Goal: Task Accomplishment & Management: Use online tool/utility

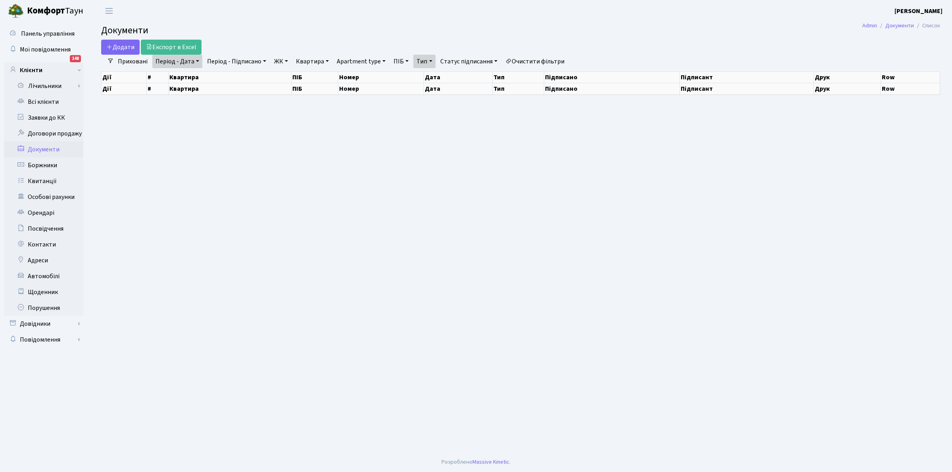
select select "25"
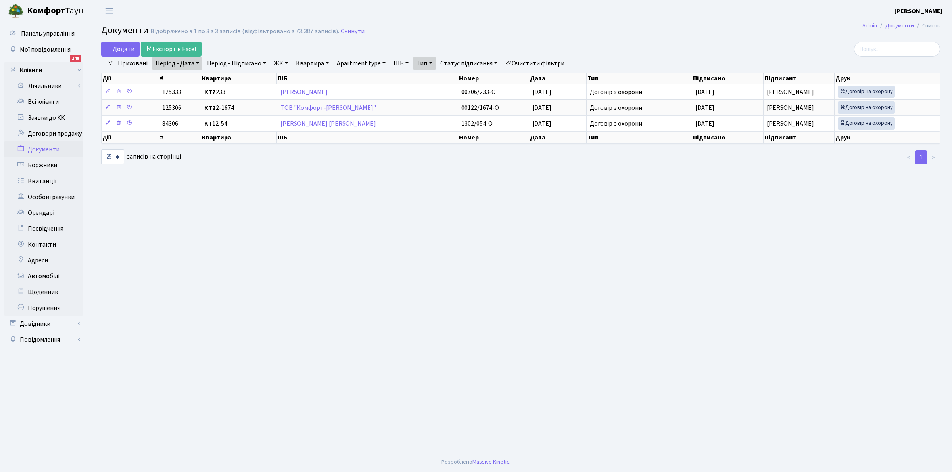
drag, startPoint x: 341, startPoint y: 147, endPoint x: 340, endPoint y: 143, distance: 4.3
click at [341, 146] on div "Дії # Квартира ПІБ Номер Дата Тип Підписано Підписант Друк" at bounding box center [520, 139] width 839 height 15
click at [271, 182] on main "Admin Документи Список Документи Відображено з 1 по 3 з 3 записів (відфільтрова…" at bounding box center [520, 237] width 863 height 431
click at [300, 106] on link "ТОВ "Комфорт-[PERSON_NAME]"" at bounding box center [328, 108] width 96 height 9
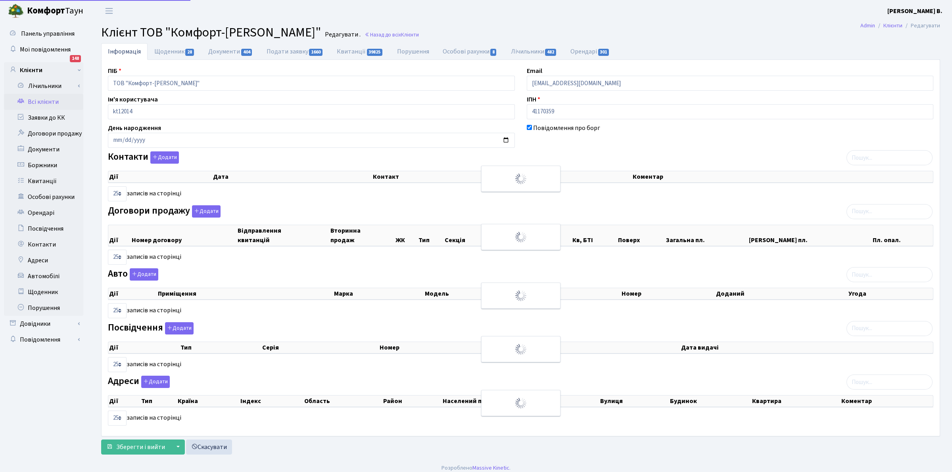
select select "25"
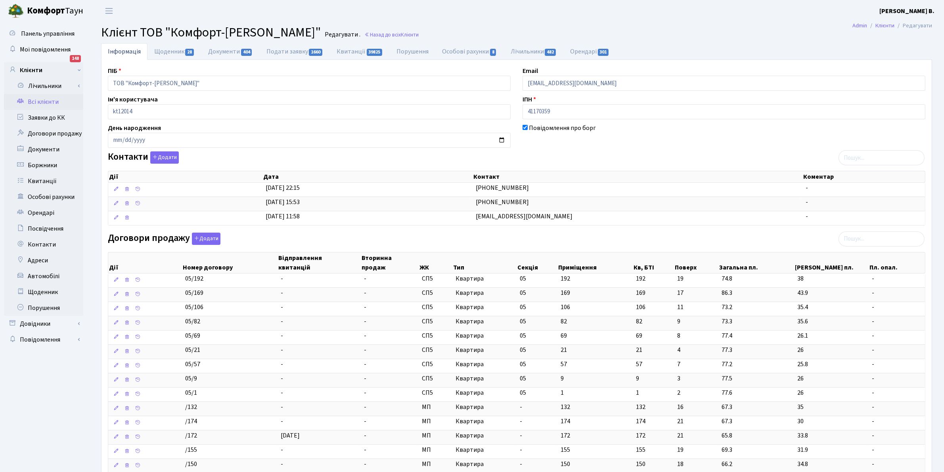
drag, startPoint x: 288, startPoint y: 4, endPoint x: 346, endPoint y: 3, distance: 57.5
click at [288, 4] on header "Комфорт Таун Клишко І. В. Мій обліковий запис Вийти" at bounding box center [472, 11] width 944 height 22
click at [40, 180] on link "Квитанції" at bounding box center [43, 181] width 79 height 16
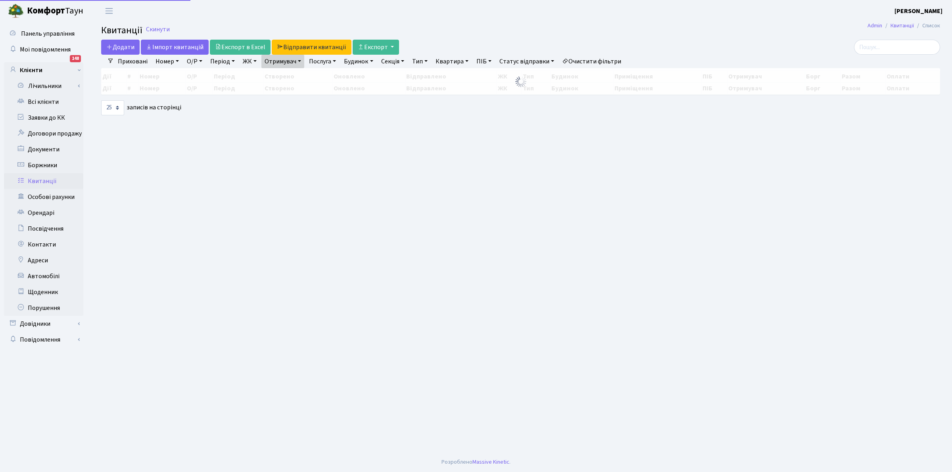
select select "25"
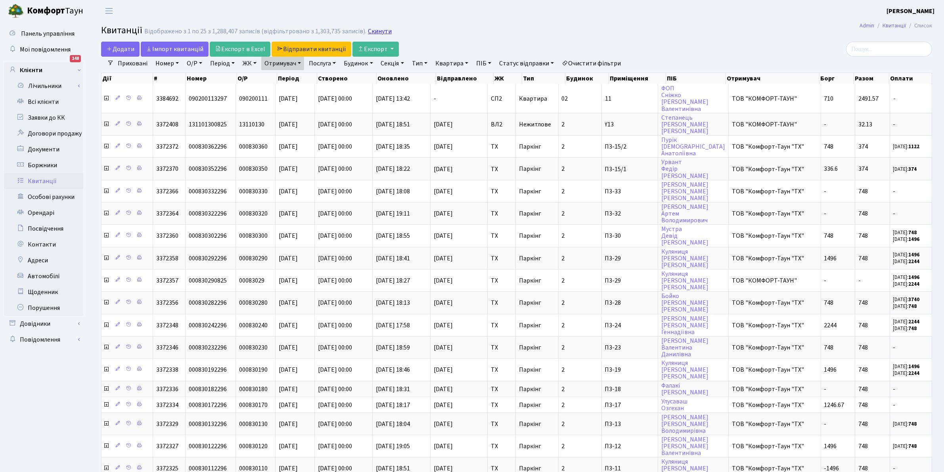
click at [379, 28] on link "Скинути" at bounding box center [380, 32] width 24 height 8
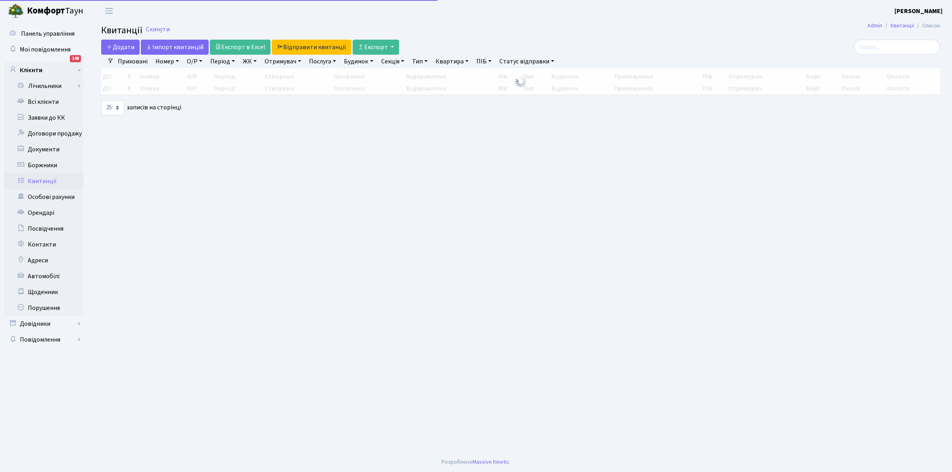
select select "25"
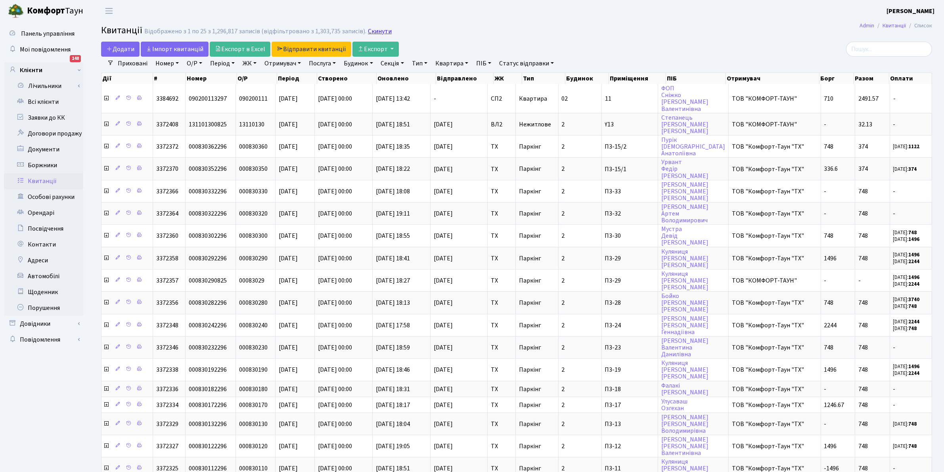
click at [369, 28] on link "Скинути" at bounding box center [380, 32] width 24 height 8
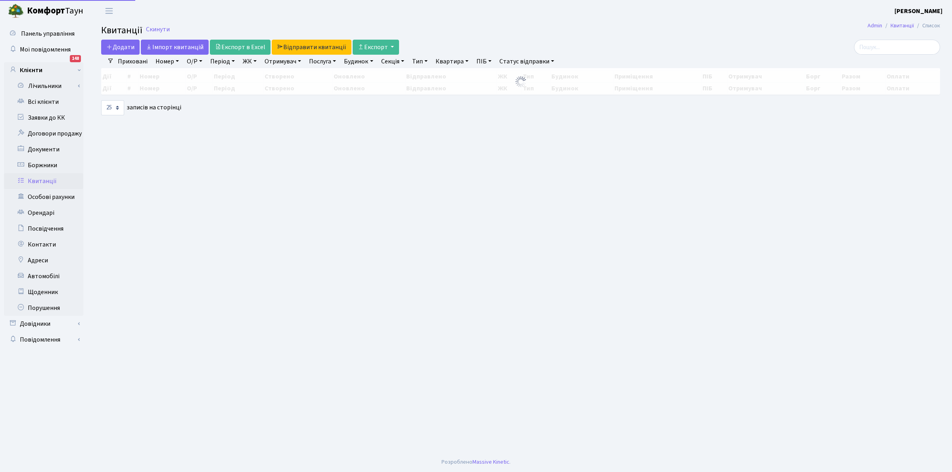
select select "25"
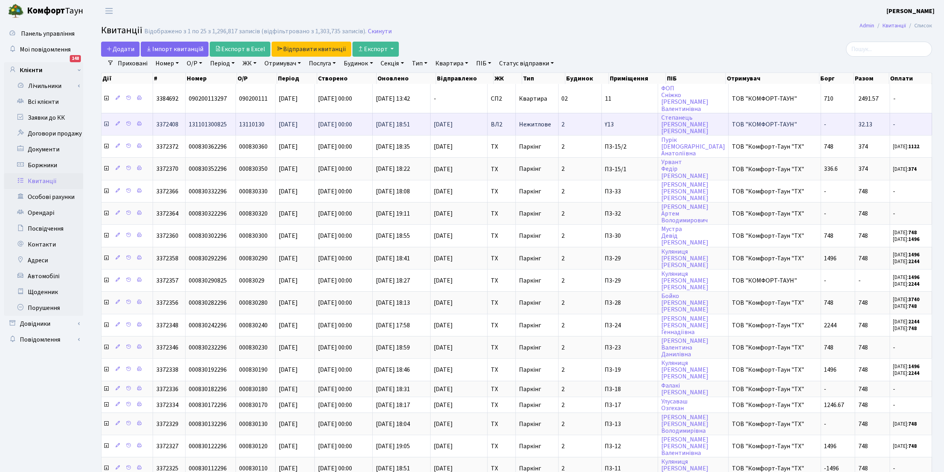
drag, startPoint x: 656, startPoint y: 10, endPoint x: 151, endPoint y: 132, distance: 519.7
click at [656, 10] on header "Комфорт Таун Клишко І. В. Мій обліковий запис Вийти" at bounding box center [472, 11] width 944 height 22
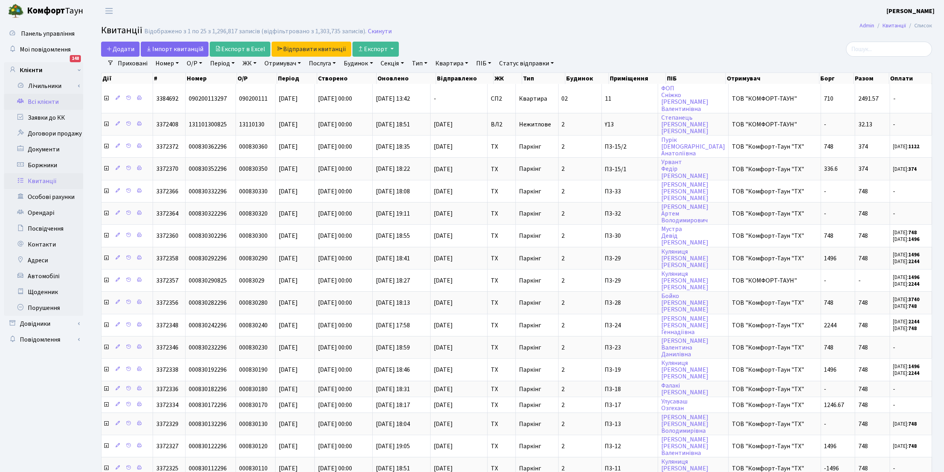
click at [36, 98] on link "Всі клієнти" at bounding box center [43, 102] width 79 height 16
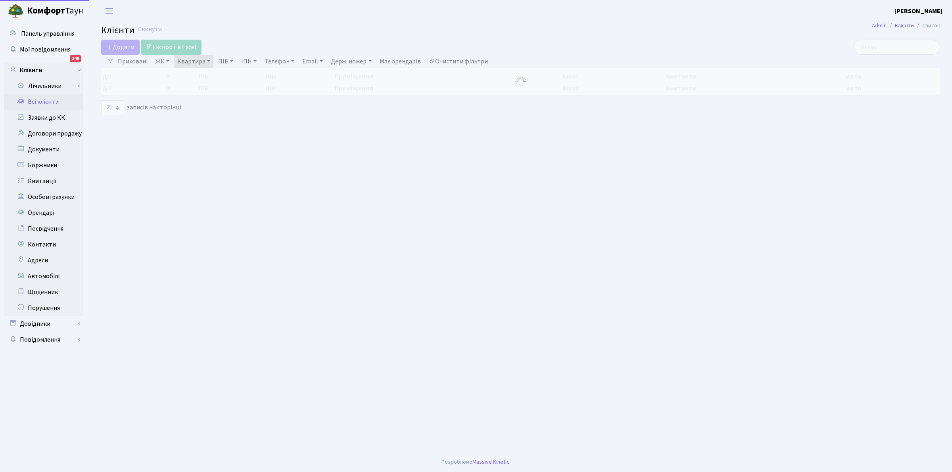
select select "25"
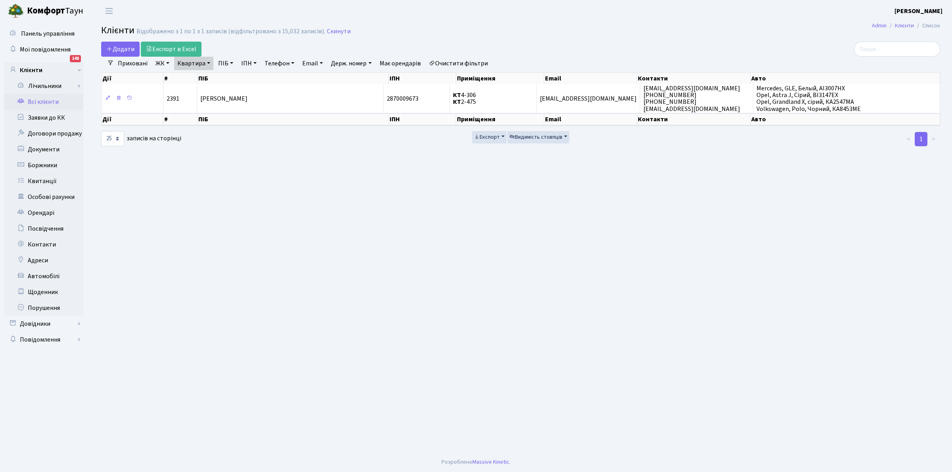
click at [475, 65] on link "Очистити фільтри" at bounding box center [458, 63] width 65 height 13
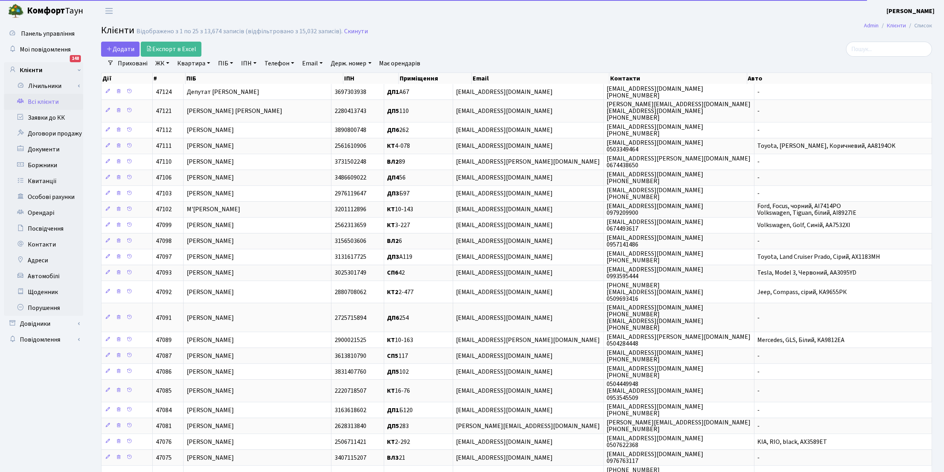
click at [193, 62] on link "Квартира" at bounding box center [193, 63] width 39 height 13
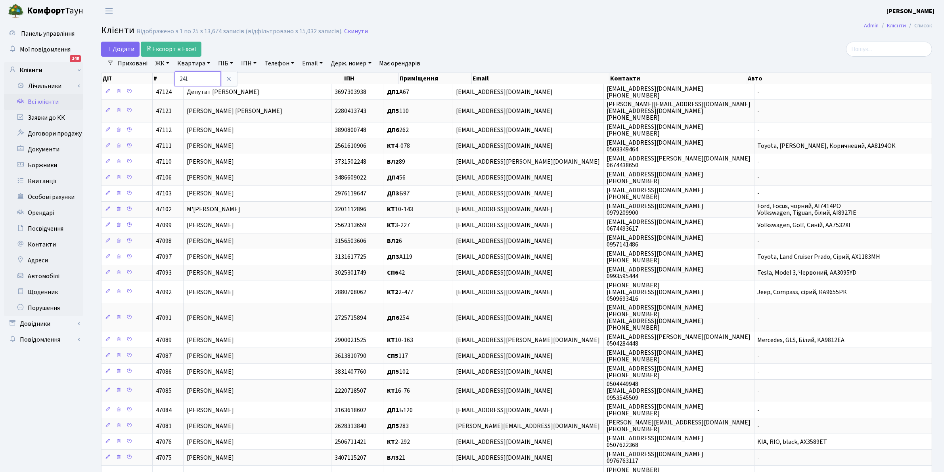
type input "241"
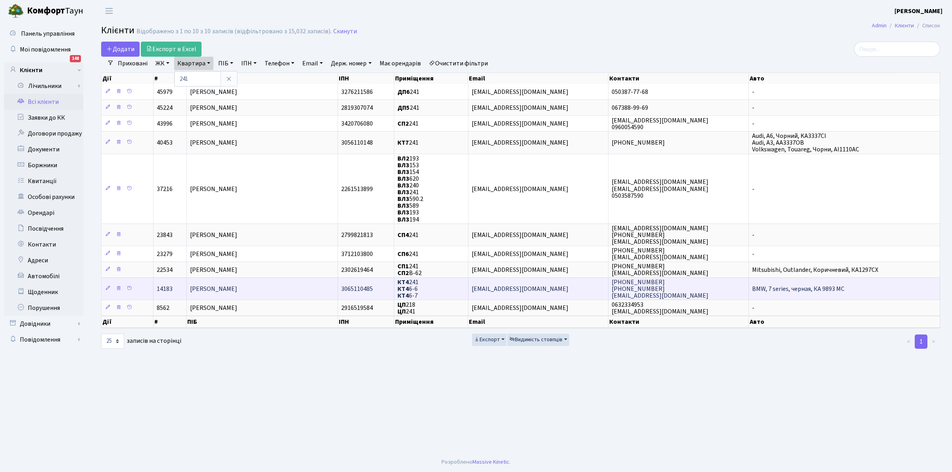
click at [212, 290] on span "[PERSON_NAME]" at bounding box center [213, 289] width 47 height 9
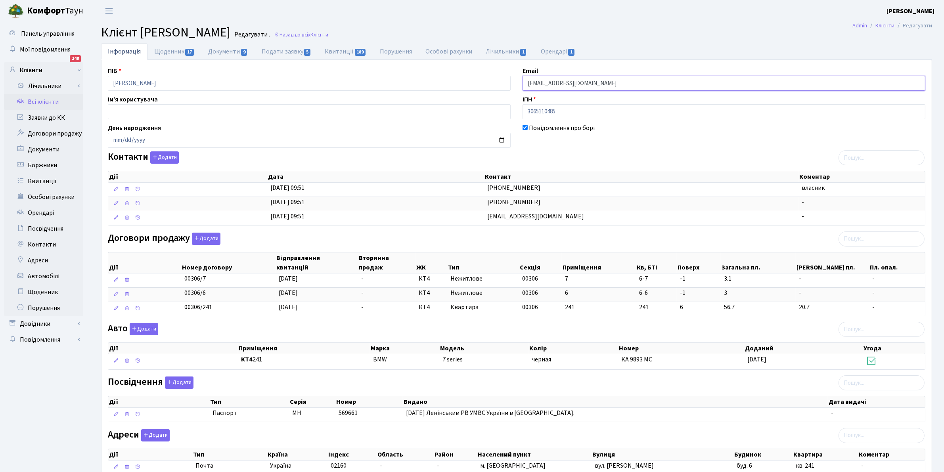
drag, startPoint x: 607, startPoint y: 82, endPoint x: 477, endPoint y: 65, distance: 131.6
click at [477, 65] on div "ПІБ [PERSON_NAME] Email [EMAIL_ADDRESS][DOMAIN_NAME] Ім'я користувача ІПН 30651…" at bounding box center [517, 288] width 831 height 457
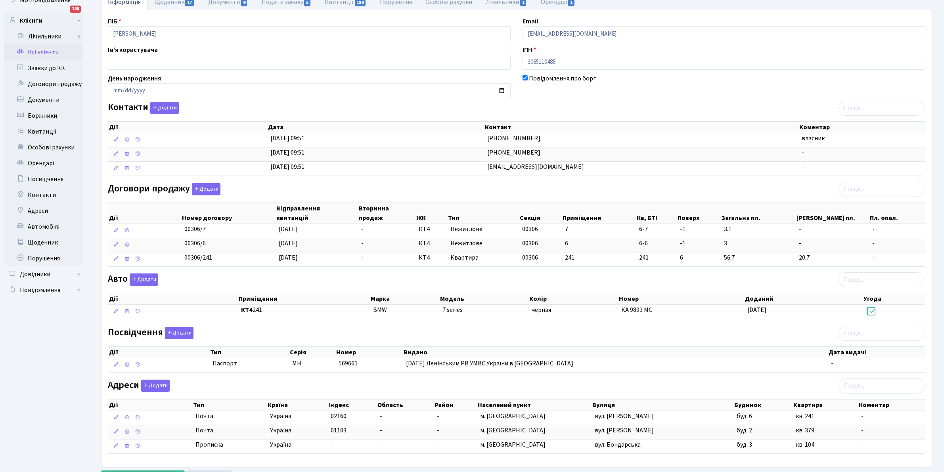
click at [33, 52] on link "Всі клієнти" at bounding box center [43, 52] width 79 height 16
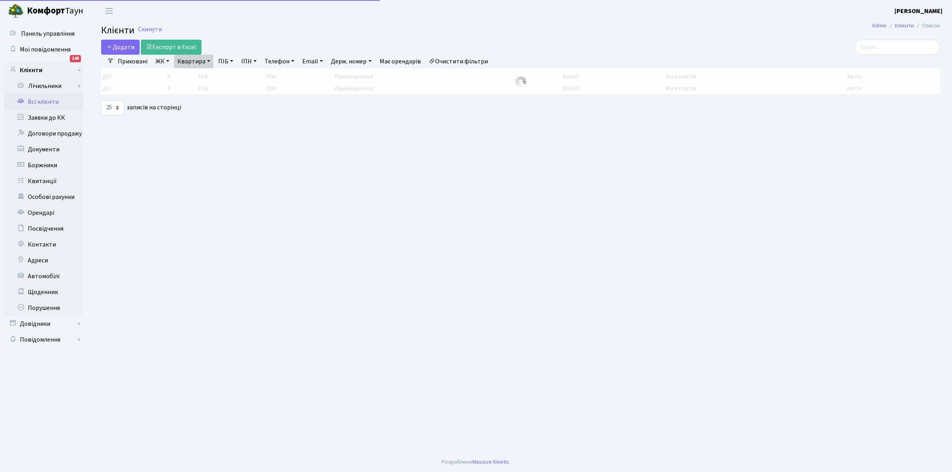
select select "25"
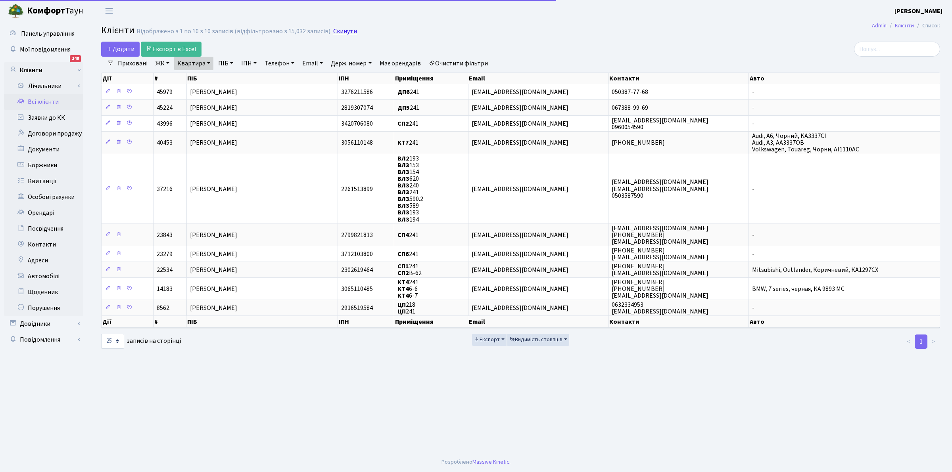
click at [335, 28] on link "Скинути" at bounding box center [345, 32] width 24 height 8
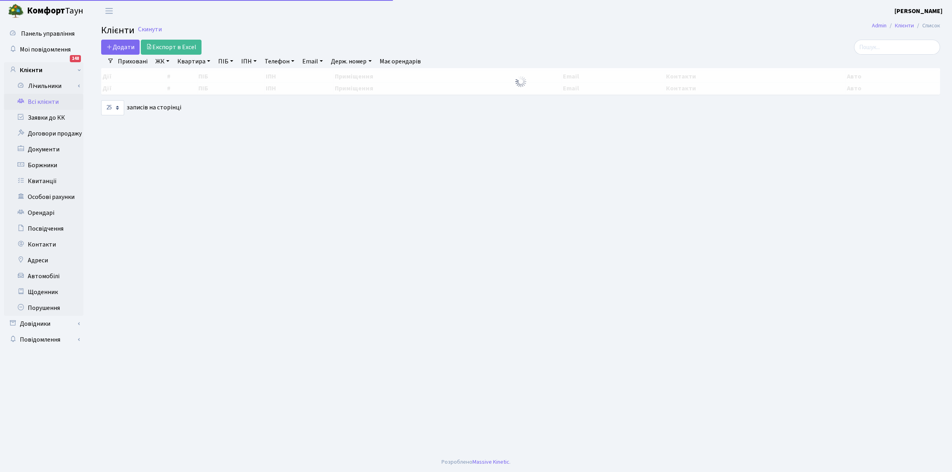
select select "25"
click at [189, 58] on link "Квартира" at bounding box center [193, 61] width 39 height 13
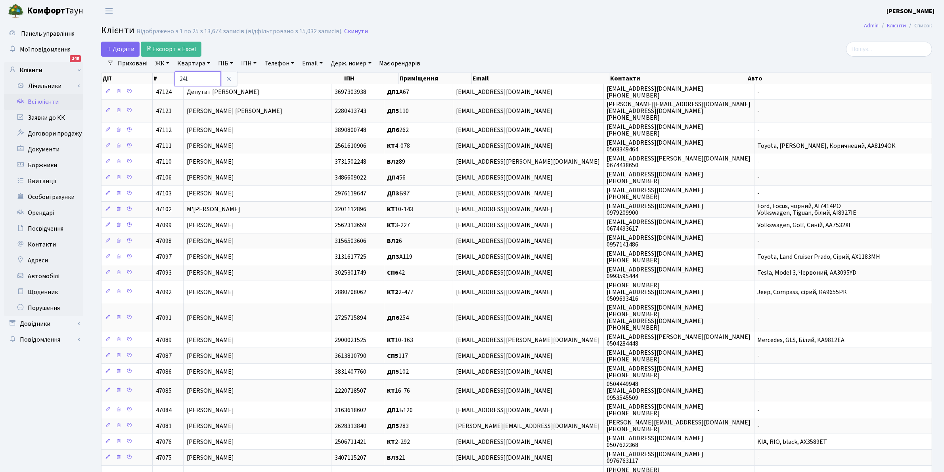
type input "241"
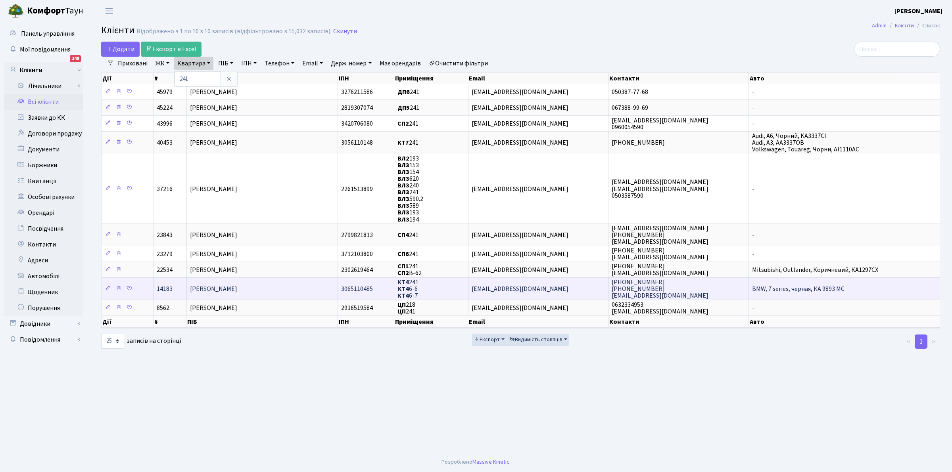
click at [236, 287] on span "[PERSON_NAME]" at bounding box center [213, 289] width 47 height 9
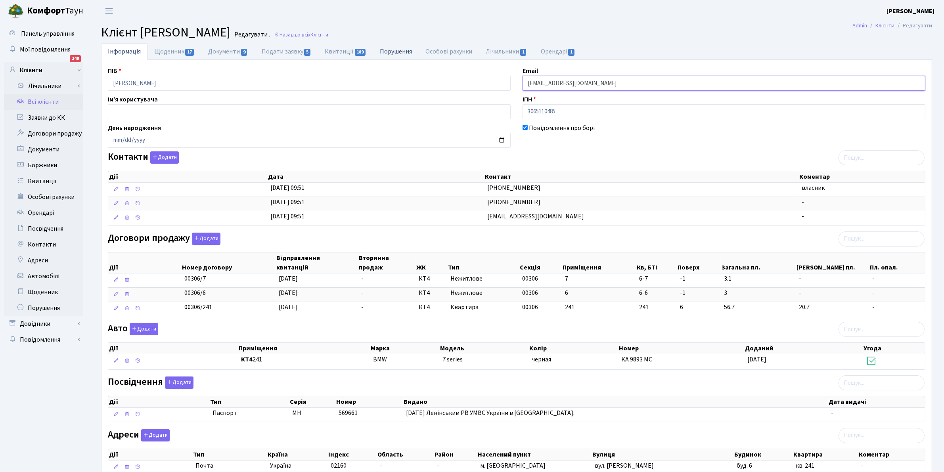
drag, startPoint x: 614, startPoint y: 82, endPoint x: 417, endPoint y: 48, distance: 199.6
click at [417, 48] on div "Інформація Щоденник 17 Документи 9 Подати заявку 5 Квитанції 189 Порушення Особ…" at bounding box center [516, 280] width 831 height 474
click at [46, 179] on link "Квитанції" at bounding box center [43, 181] width 79 height 16
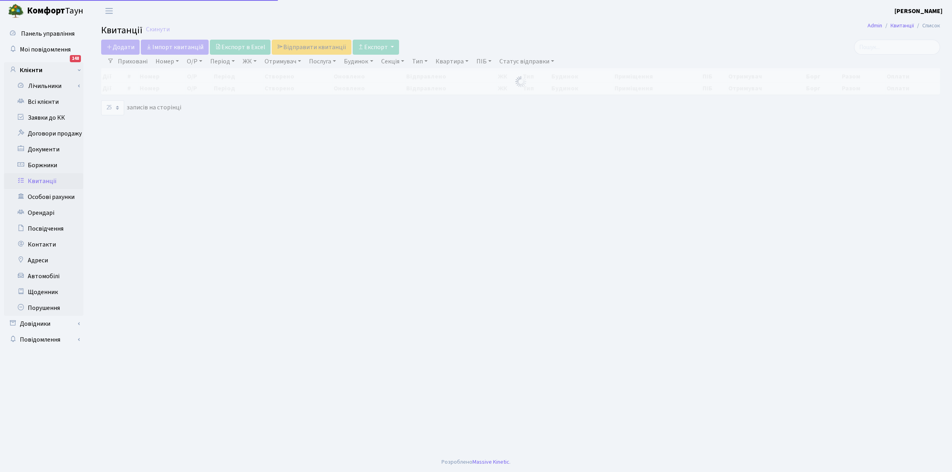
select select "25"
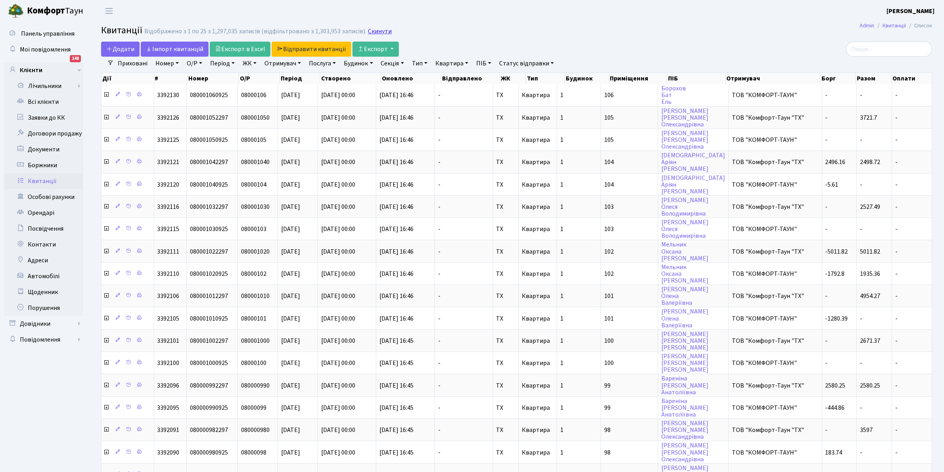
click at [379, 30] on link "Скинути" at bounding box center [380, 32] width 24 height 8
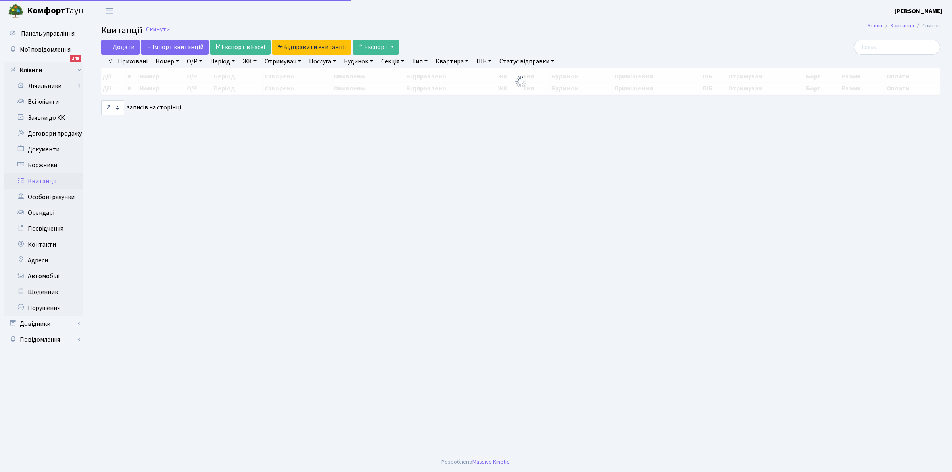
select select "25"
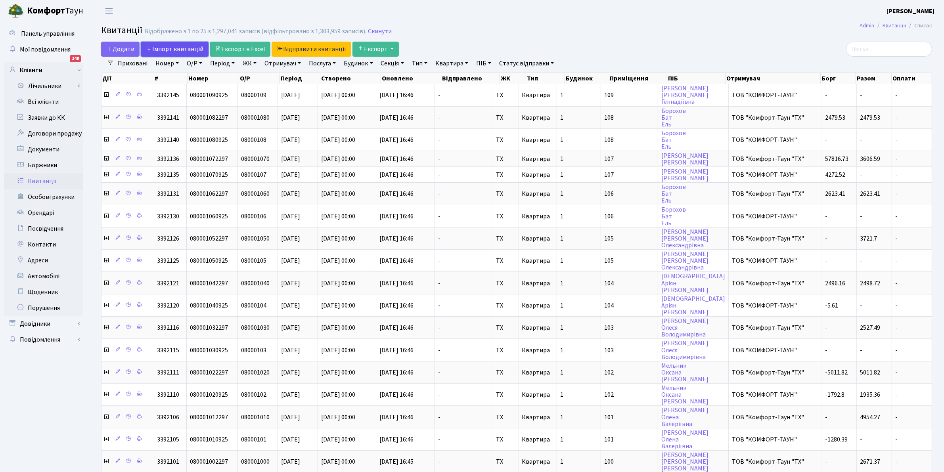
click at [188, 46] on link "Iмпорт квитанцій" at bounding box center [175, 49] width 68 height 15
click at [380, 33] on link "Скинути" at bounding box center [380, 32] width 24 height 8
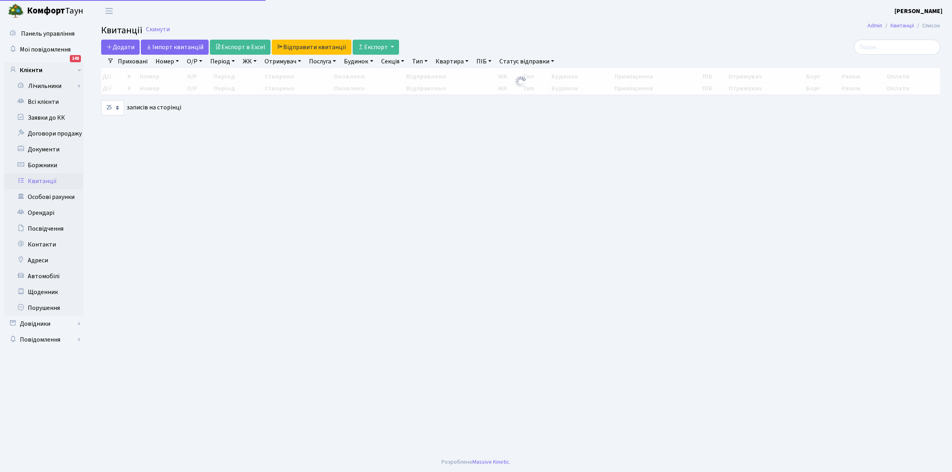
select select "25"
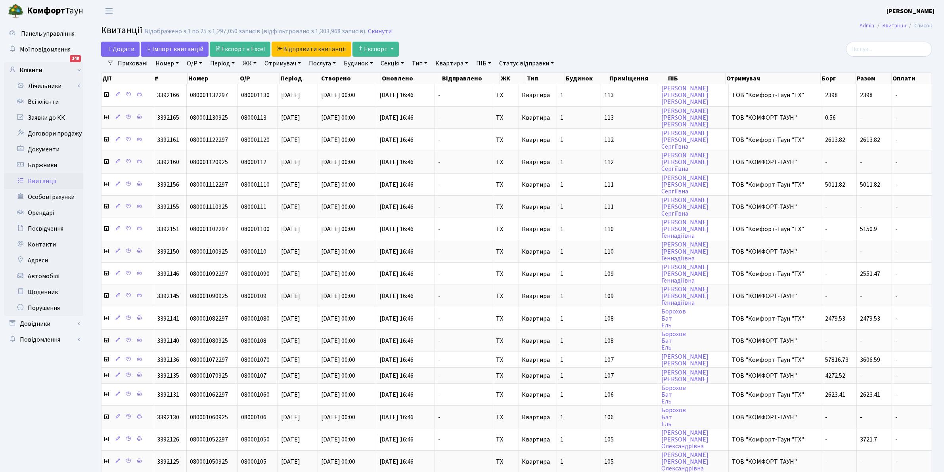
click at [249, 64] on link "ЖК" at bounding box center [250, 63] width 20 height 13
click at [368, 29] on link "Скинути" at bounding box center [380, 32] width 24 height 8
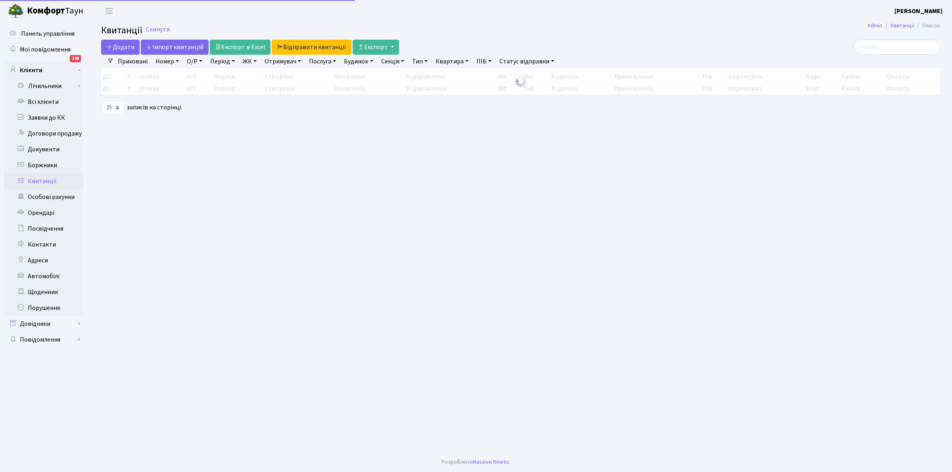
select select "25"
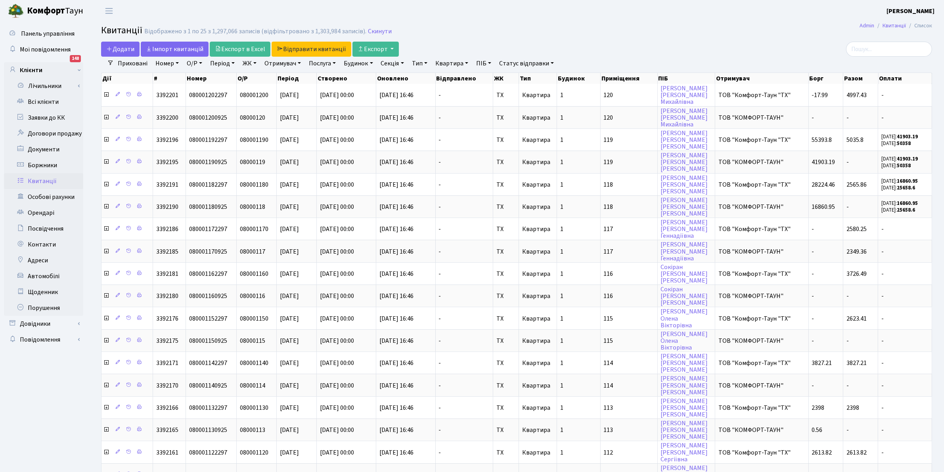
click at [249, 63] on link "ЖК" at bounding box center [250, 63] width 20 height 13
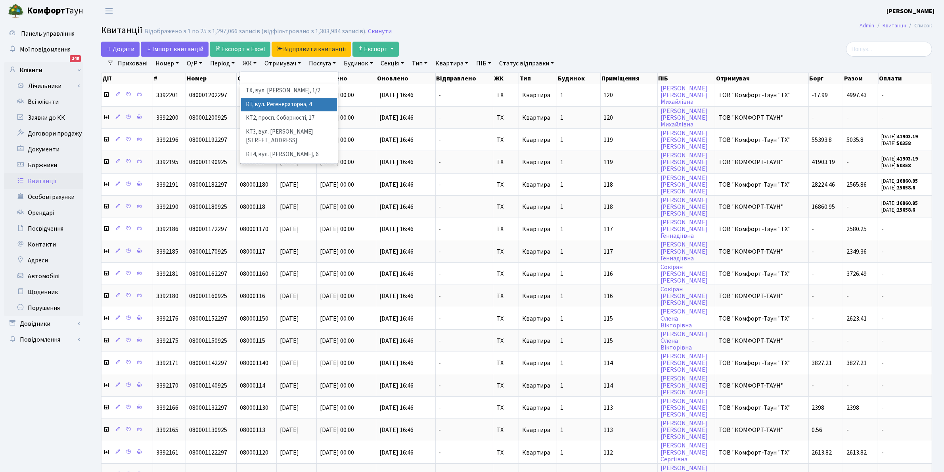
click at [273, 106] on li "КТ, вул. Регенераторна, 4" at bounding box center [289, 105] width 96 height 14
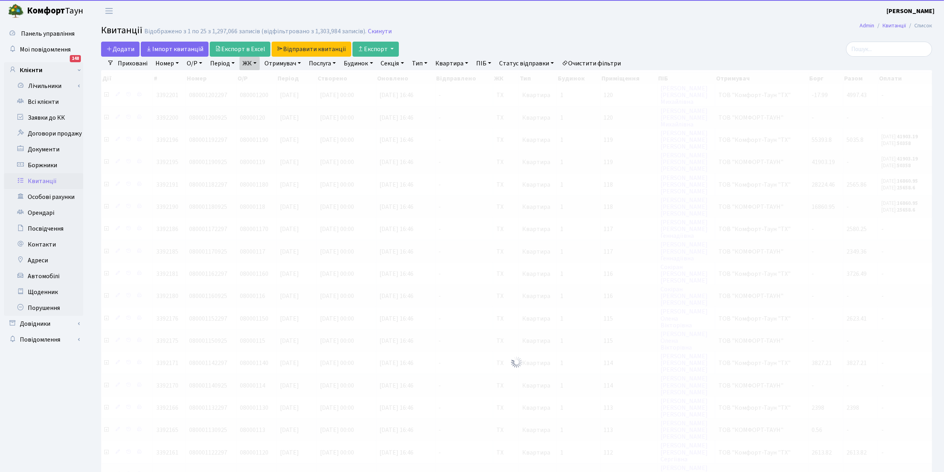
click at [249, 62] on link "ЖК" at bounding box center [250, 63] width 20 height 13
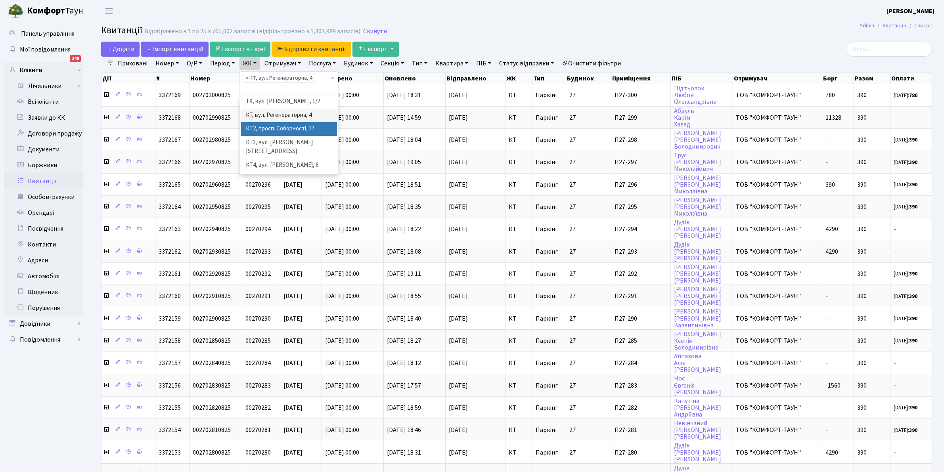
click at [282, 130] on li "КТ2, просп. Соборності, 17" at bounding box center [289, 129] width 96 height 14
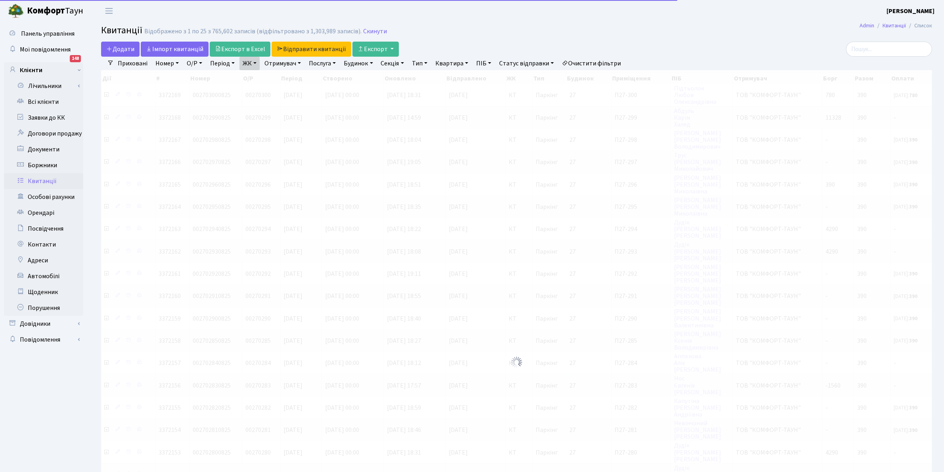
click at [246, 63] on link "ЖК" at bounding box center [250, 63] width 20 height 13
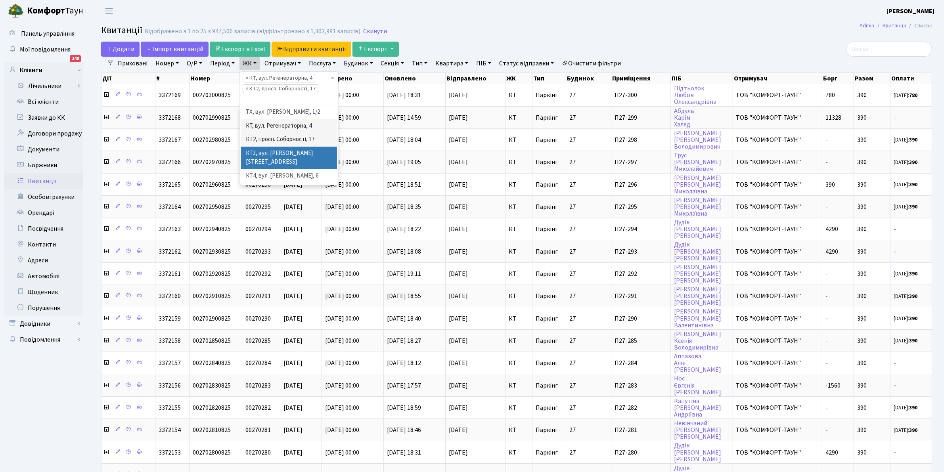
click at [283, 152] on li "КТ3, вул. [PERSON_NAME][STREET_ADDRESS]" at bounding box center [289, 158] width 96 height 23
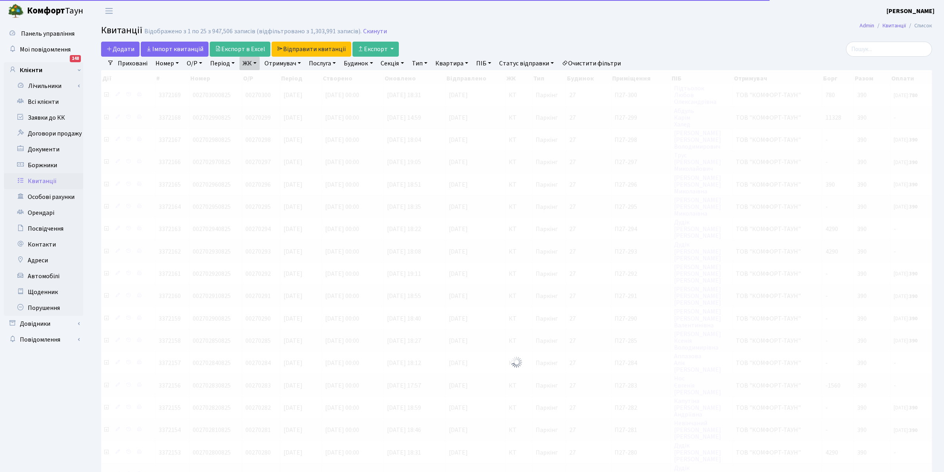
click at [250, 65] on link "ЖК" at bounding box center [250, 63] width 20 height 13
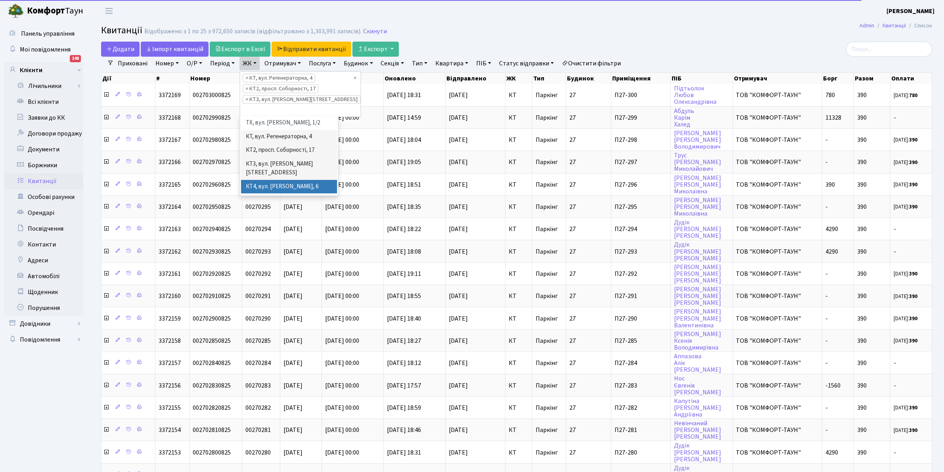
click at [287, 180] on li "КТ4, вул. [PERSON_NAME], 6" at bounding box center [289, 187] width 96 height 14
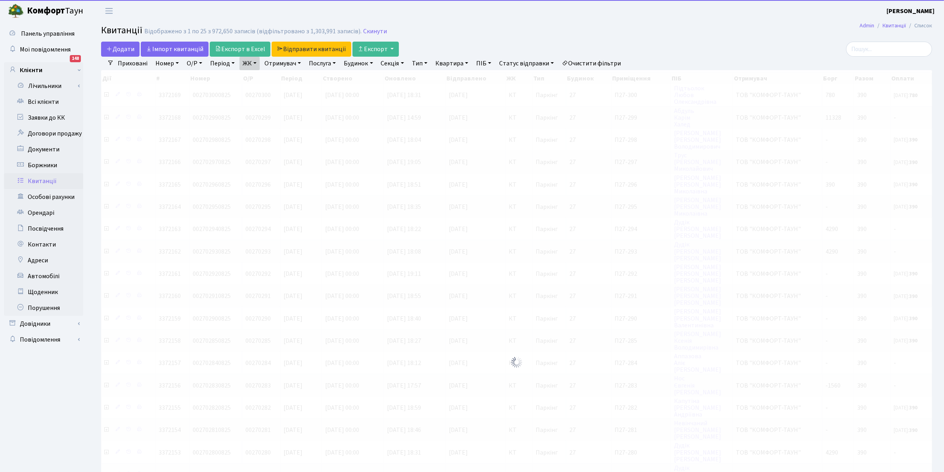
click at [251, 63] on link "ЖК" at bounding box center [250, 63] width 20 height 13
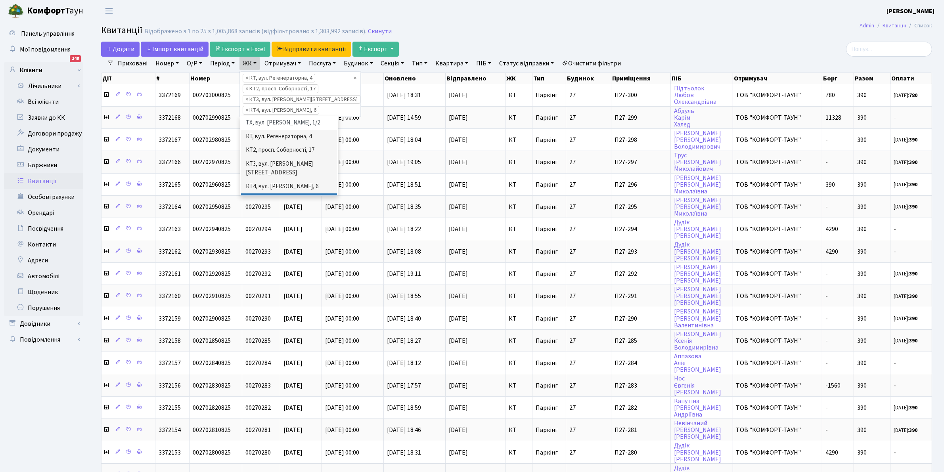
click at [284, 194] on li "КТ5, вул. [PERSON_NAME][STREET_ADDRESS]" at bounding box center [289, 205] width 96 height 23
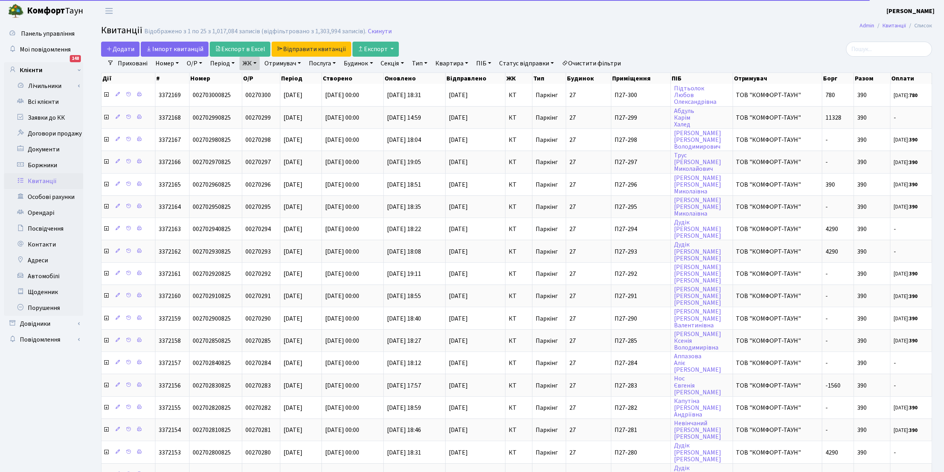
click at [246, 63] on link "ЖК" at bounding box center [250, 63] width 20 height 13
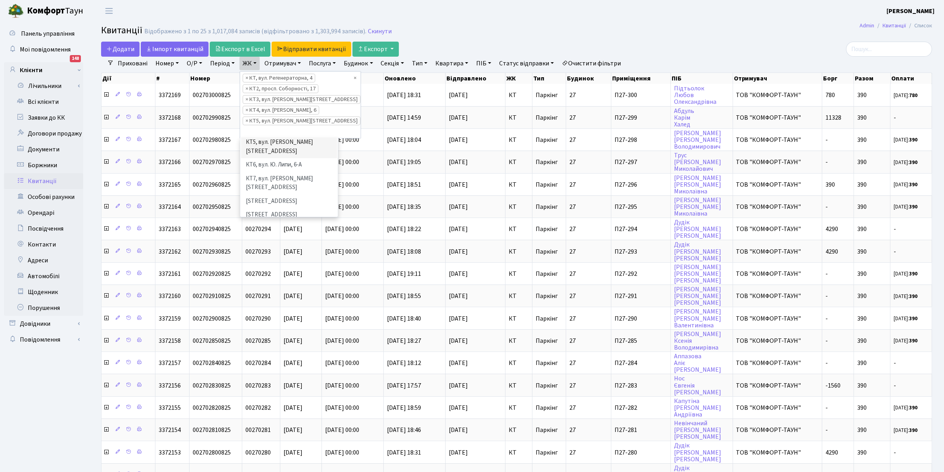
scroll to position [60, 0]
click at [306, 178] on li "КТ6, вул. Ю. Липи, 6-А" at bounding box center [289, 185] width 96 height 14
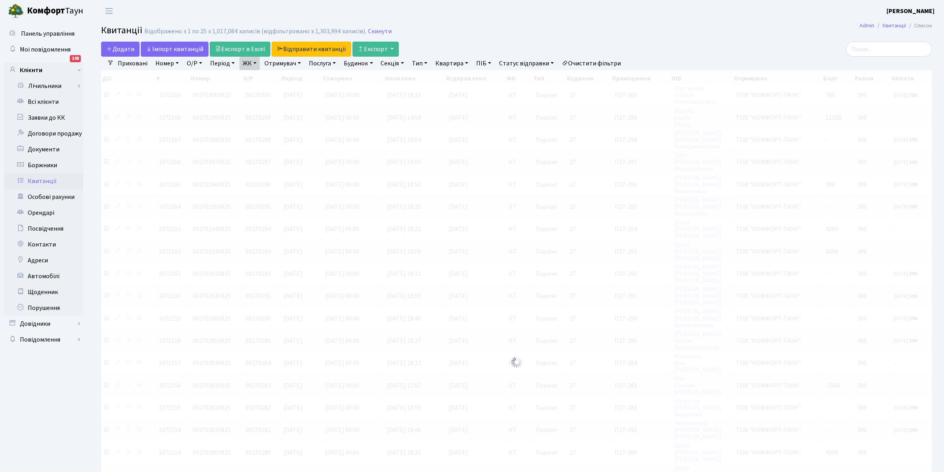
click at [248, 60] on link "ЖК" at bounding box center [250, 63] width 20 height 13
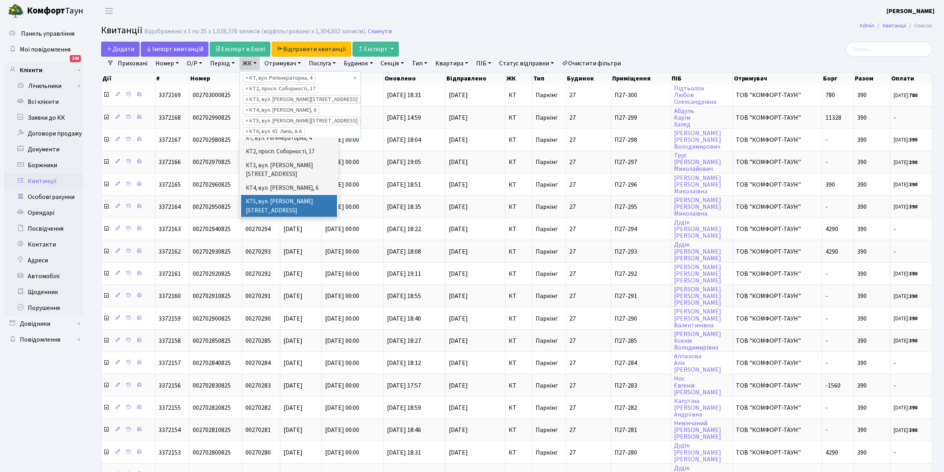
scroll to position [40, 0]
click at [301, 212] on li "КТ7, вул. [PERSON_NAME][STREET_ADDRESS]" at bounding box center [289, 223] width 96 height 23
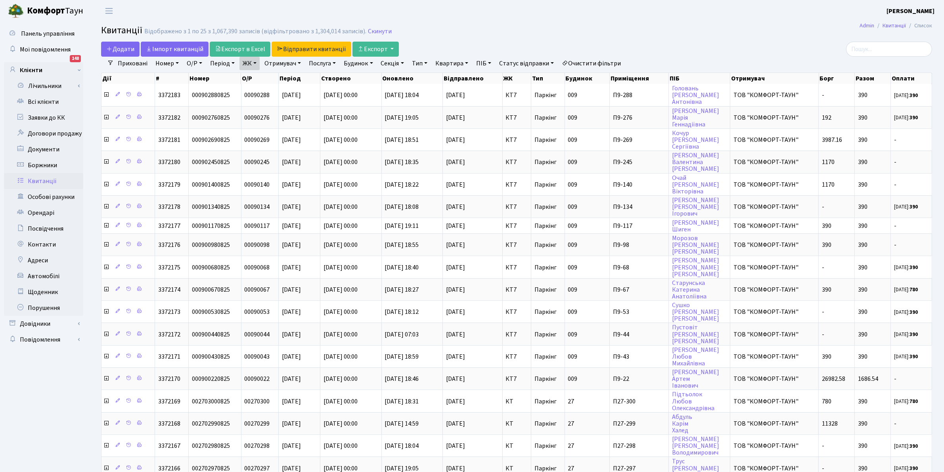
click at [255, 67] on link "ЖК" at bounding box center [250, 63] width 20 height 13
click at [380, 29] on link "Скинути" at bounding box center [380, 32] width 24 height 8
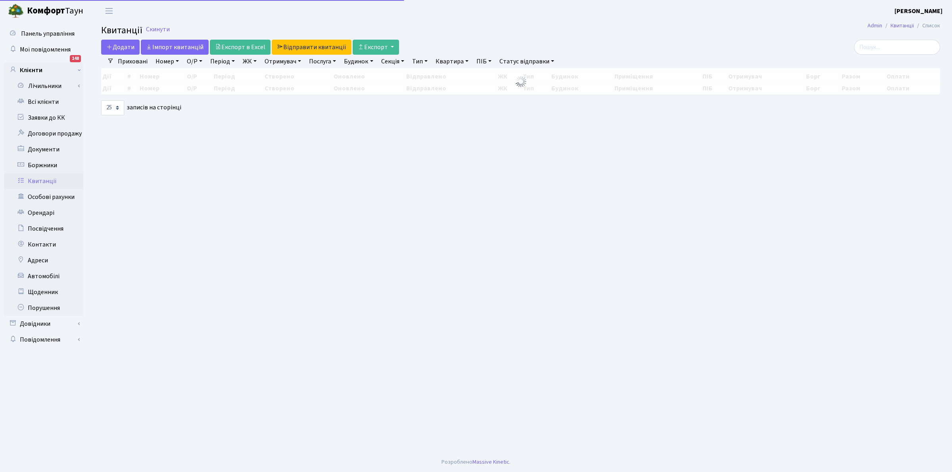
select select "25"
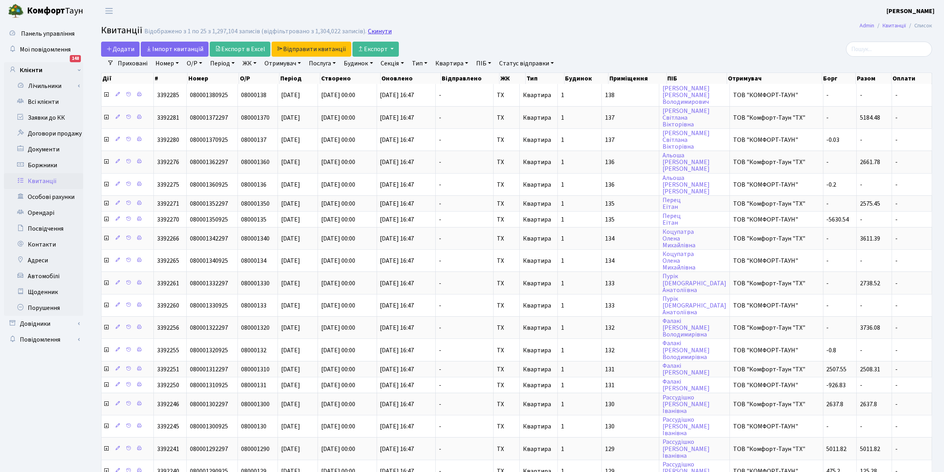
click at [377, 32] on link "Скинути" at bounding box center [380, 32] width 24 height 8
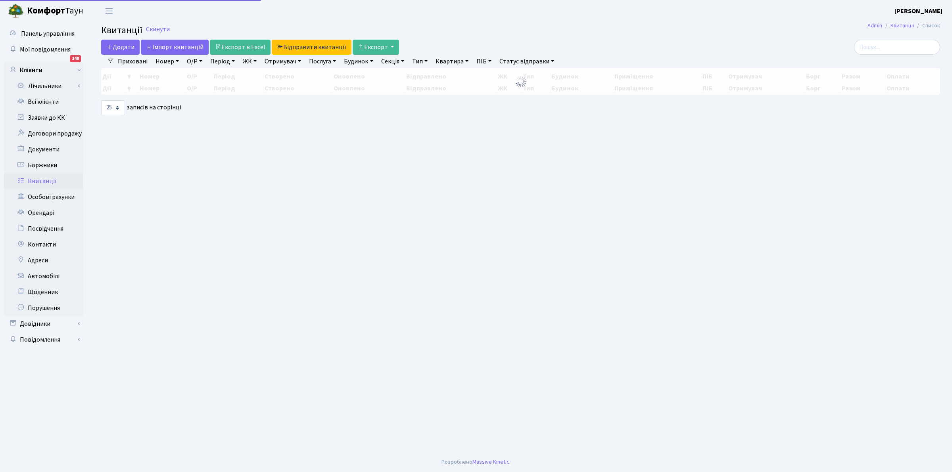
select select "25"
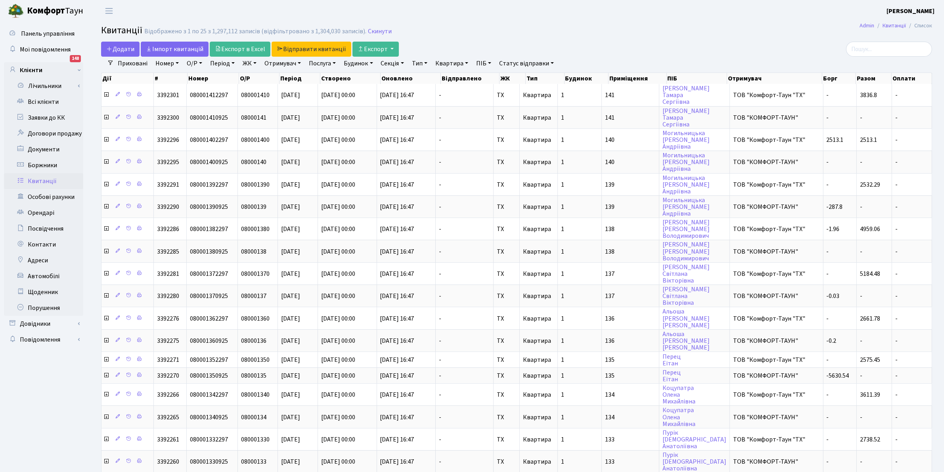
click at [288, 64] on link "Отримувач" at bounding box center [282, 63] width 43 height 13
click at [293, 88] on li "ТОВ "КОМФОРТ-ТАУН"" at bounding box center [311, 91] width 96 height 14
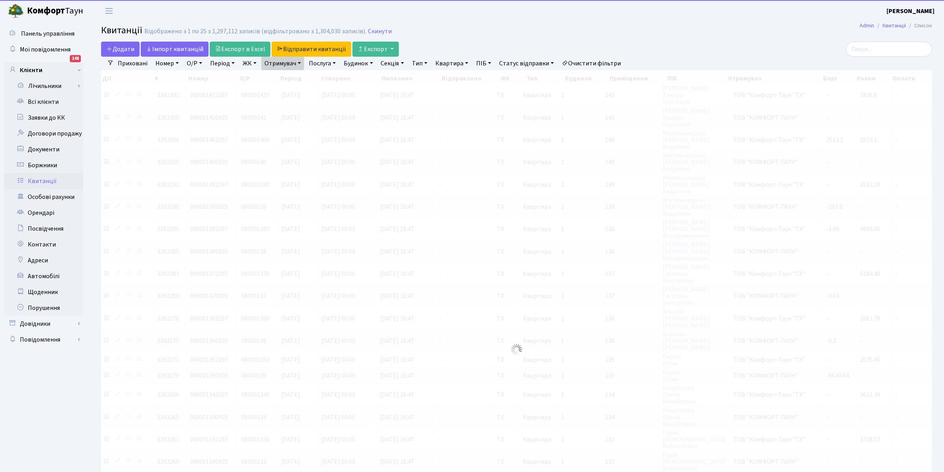
click at [282, 62] on link "Отримувач" at bounding box center [282, 63] width 43 height 13
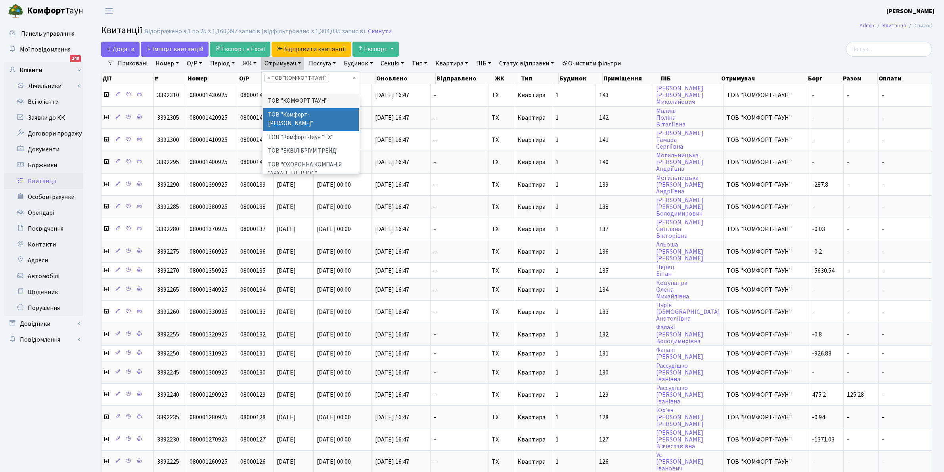
click at [294, 115] on li "ТОВ "Комфорт-[PERSON_NAME]"" at bounding box center [311, 119] width 96 height 23
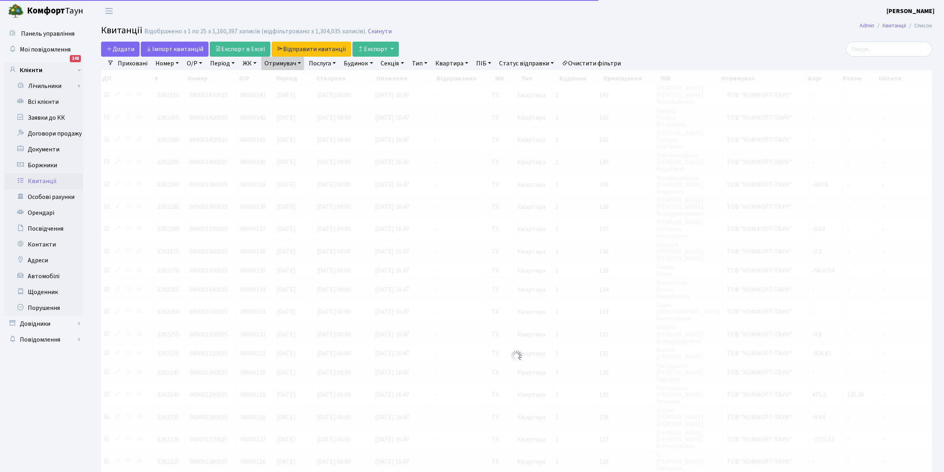
click at [284, 65] on link "Отримувач" at bounding box center [282, 63] width 43 height 13
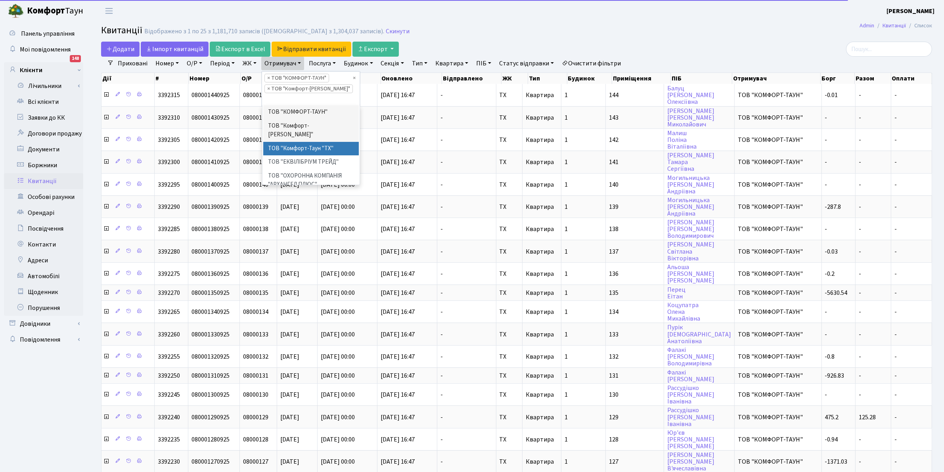
click at [311, 142] on li "ТОВ "Комфорт-Таун "ТХ"" at bounding box center [311, 149] width 96 height 14
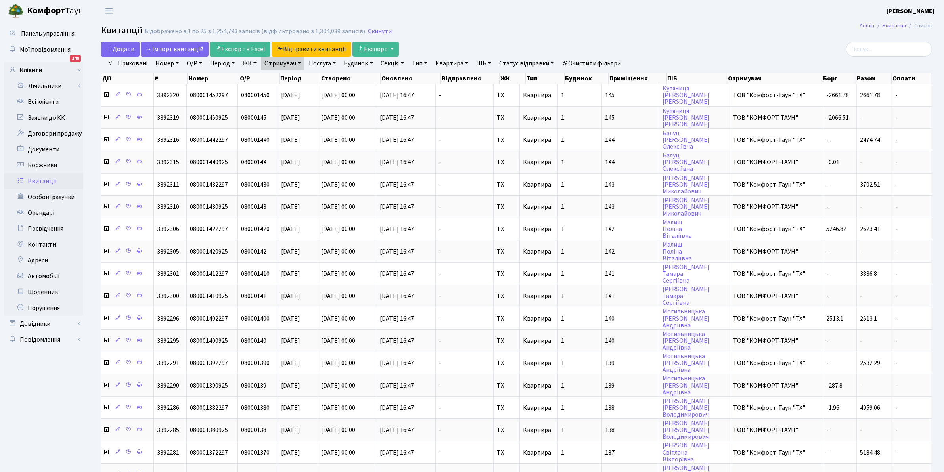
click at [277, 60] on link "Отримувач" at bounding box center [282, 63] width 43 height 13
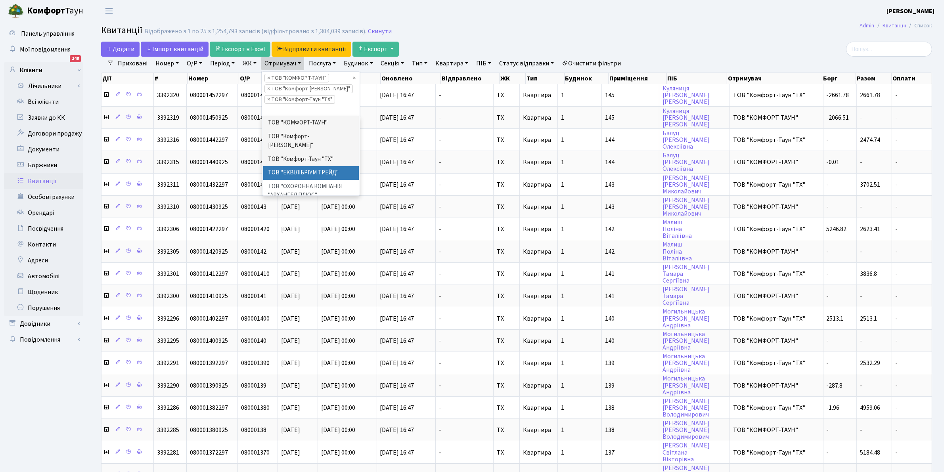
click at [309, 166] on li "ТОВ "ЕКВІЛІБРІУМ ТРЕЙД"" at bounding box center [311, 173] width 96 height 14
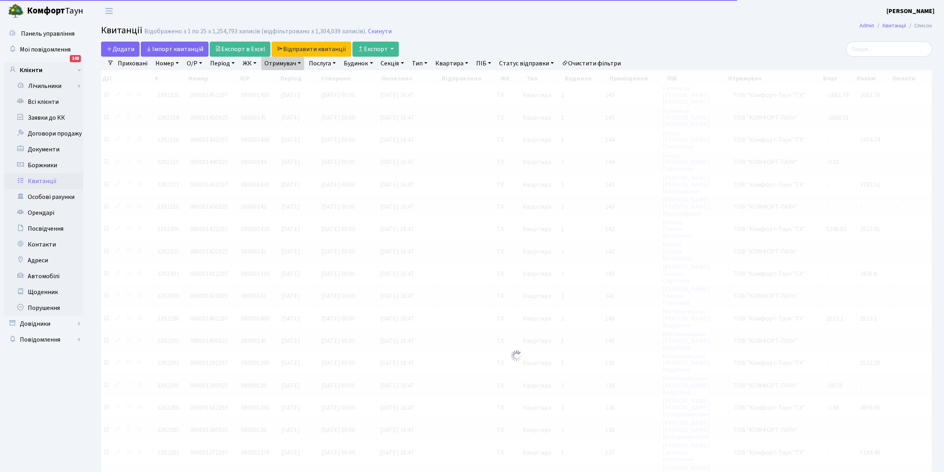
click at [276, 62] on link "Отримувач" at bounding box center [282, 63] width 43 height 13
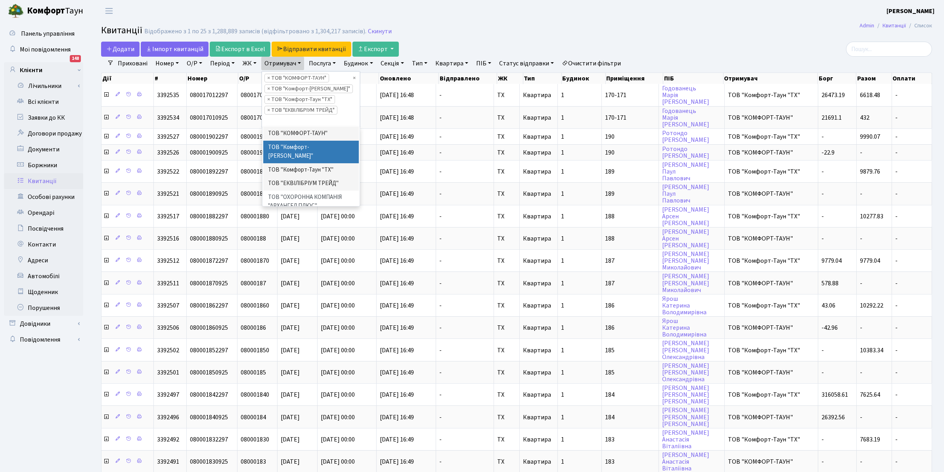
click at [423, 26] on h2 "Квитанції Відображено з 1 по 25 з 1,288,889 записів (відфільтровано з 1,304,217…" at bounding box center [516, 31] width 831 height 13
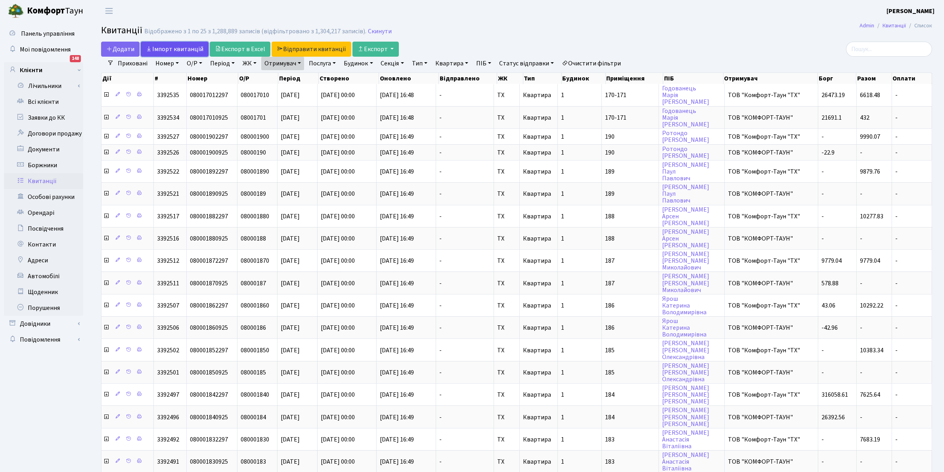
click at [169, 48] on link "Iмпорт квитанцій" at bounding box center [175, 49] width 68 height 15
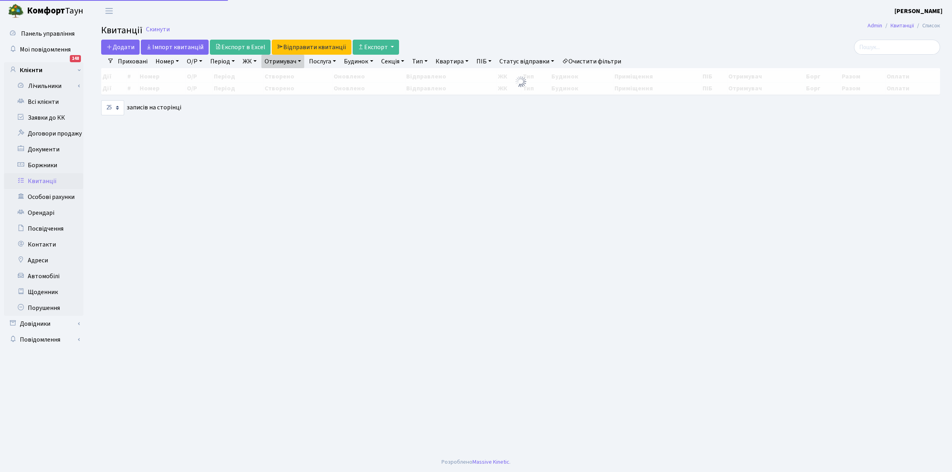
select select "25"
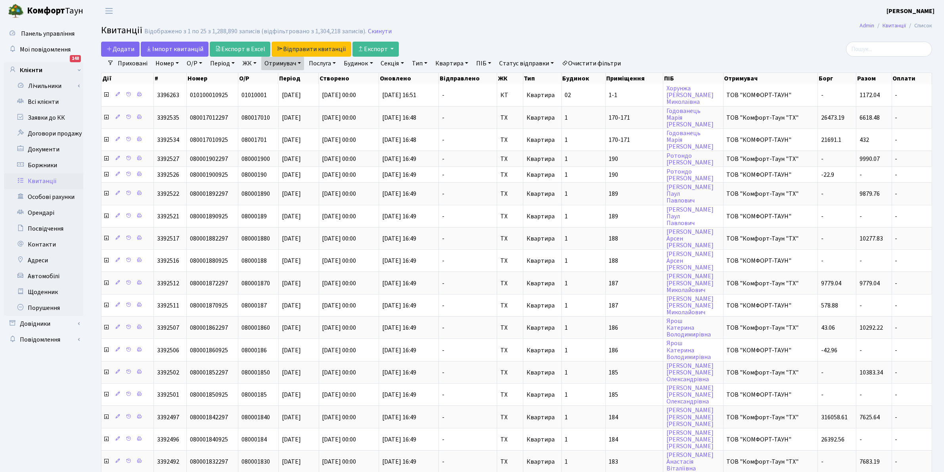
drag, startPoint x: 679, startPoint y: 25, endPoint x: 764, endPoint y: 78, distance: 100.2
click at [679, 25] on h2 "Квитанції Відображено з 1 по 25 з 1,288,890 записів (відфільтровано з 1,304,218…" at bounding box center [516, 31] width 831 height 13
click at [686, 39] on main "[PERSON_NAME] Список Квитанції Відображено з 1 по 25 з 1,288,890 записів (відфі…" at bounding box center [516, 343] width 855 height 642
click at [782, 29] on h2 "Квитанції Відображено з 1 по 25 з 1,288,890 записів (відфільтровано з 1,304,218…" at bounding box center [516, 31] width 831 height 13
